Goal: Find specific page/section: Find specific page/section

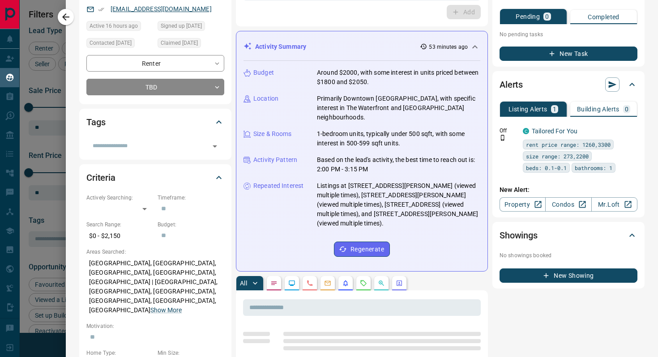
scroll to position [71, 0]
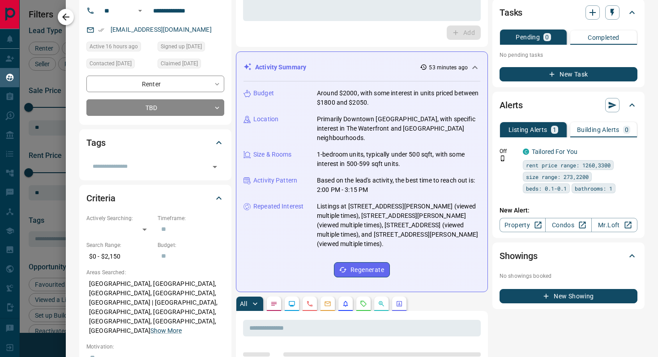
click at [64, 19] on icon "button" at bounding box center [65, 16] width 7 height 7
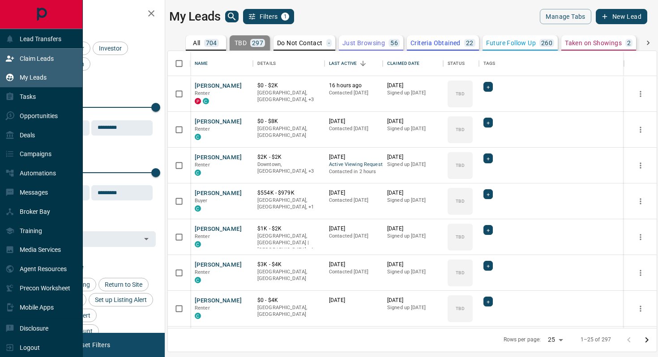
click at [8, 64] on div "Claim Leads" at bounding box center [29, 58] width 48 height 15
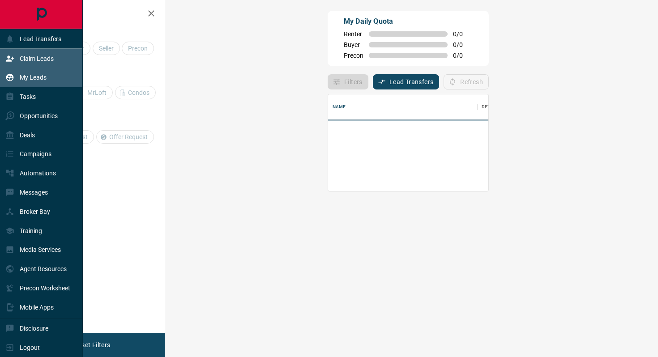
scroll to position [97, 474]
click at [22, 81] on div "My Leads" at bounding box center [25, 77] width 41 height 15
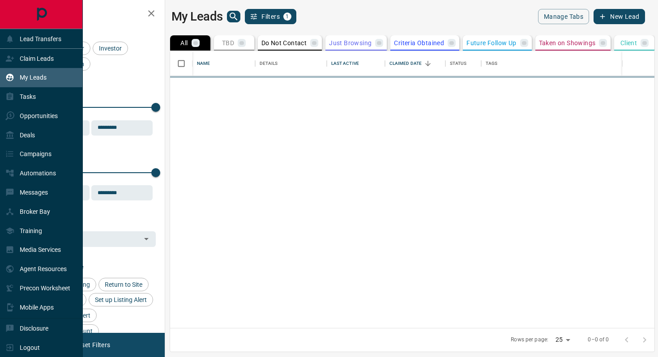
scroll to position [277, 489]
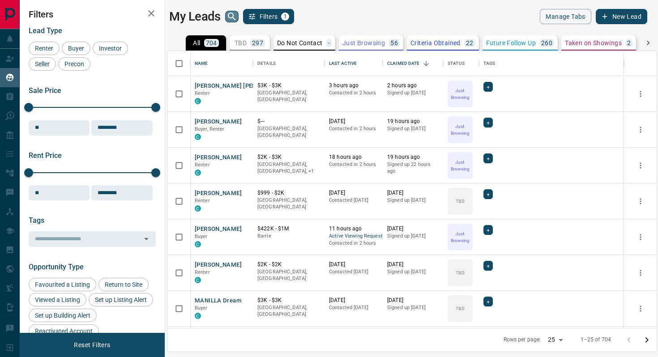
click at [233, 19] on icon "search button" at bounding box center [232, 16] width 11 height 11
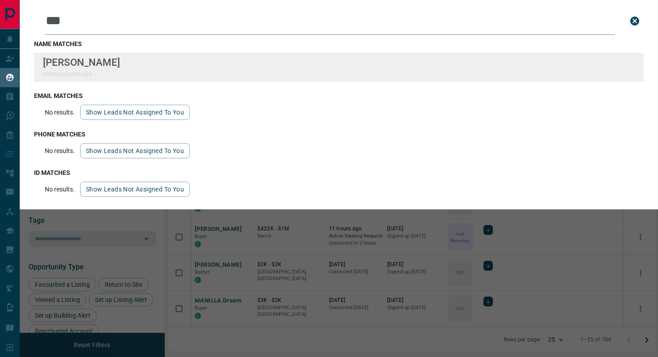
type input "***"
click at [0, 0] on div "Lead Transfers Claim Leads My Leads Tasks Opportunities Deals Campaigns Automat…" at bounding box center [329, 173] width 658 height 346
